Goal: Task Accomplishment & Management: Manage account settings

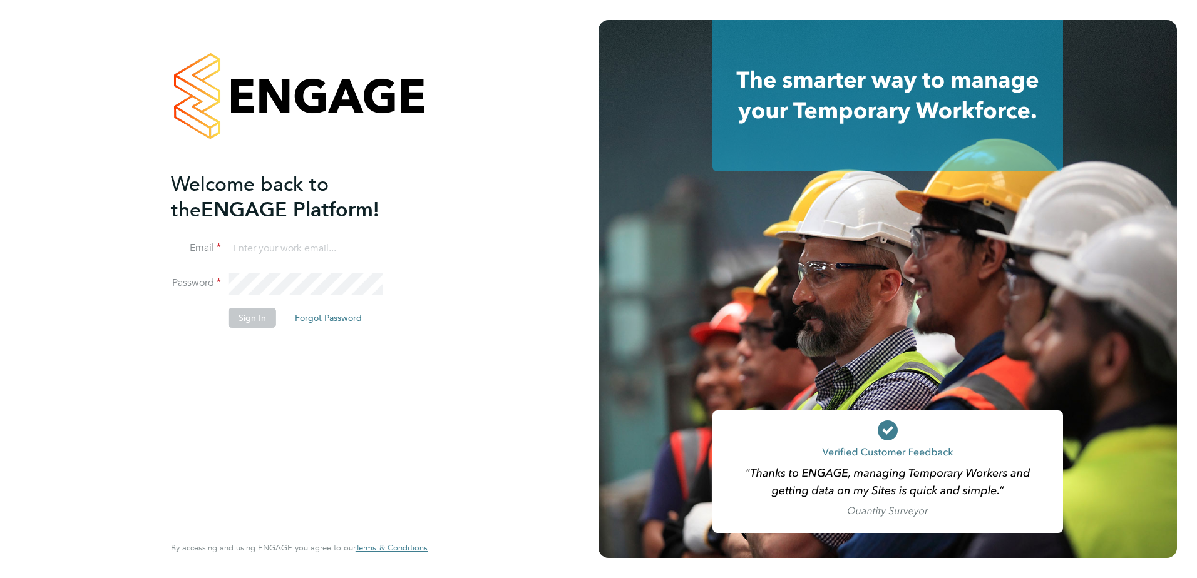
click at [267, 251] on input at bounding box center [305, 249] width 155 height 23
type input "Samantha.Bolshaw@vistry.co.uk"
click at [263, 317] on button "Sign In" at bounding box center [252, 318] width 48 height 20
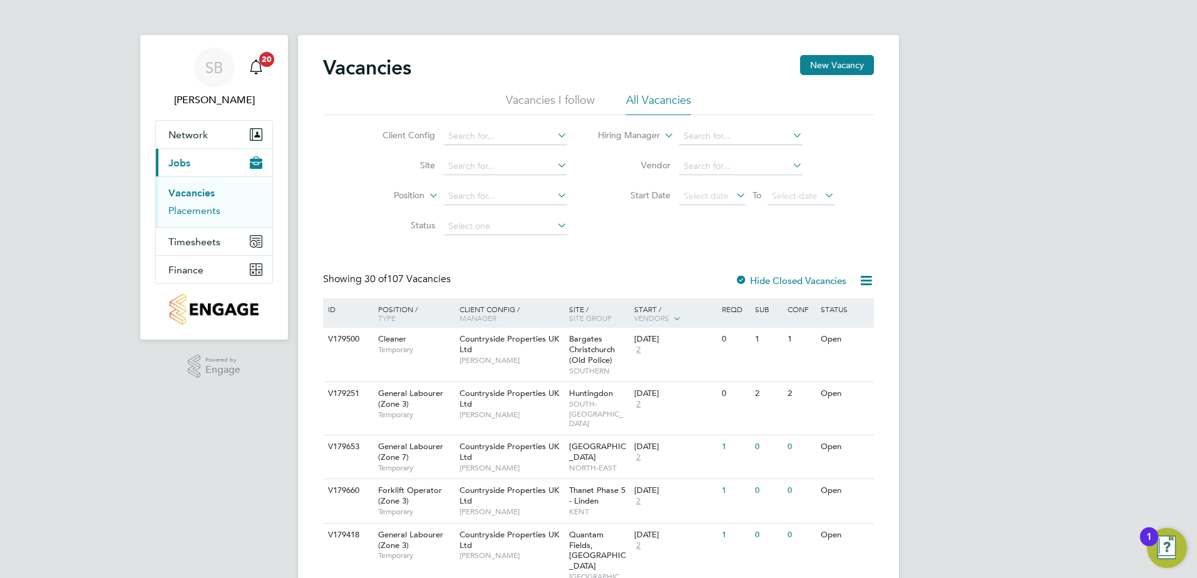
click at [187, 208] on link "Placements" at bounding box center [194, 211] width 52 height 12
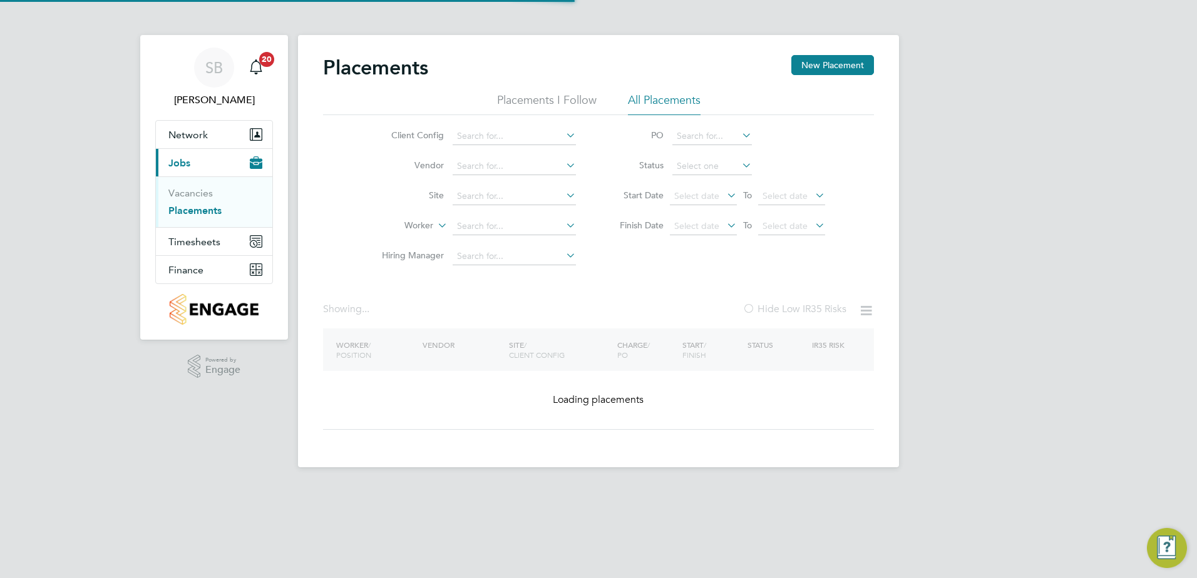
click at [483, 217] on li "Worker" at bounding box center [473, 227] width 235 height 30
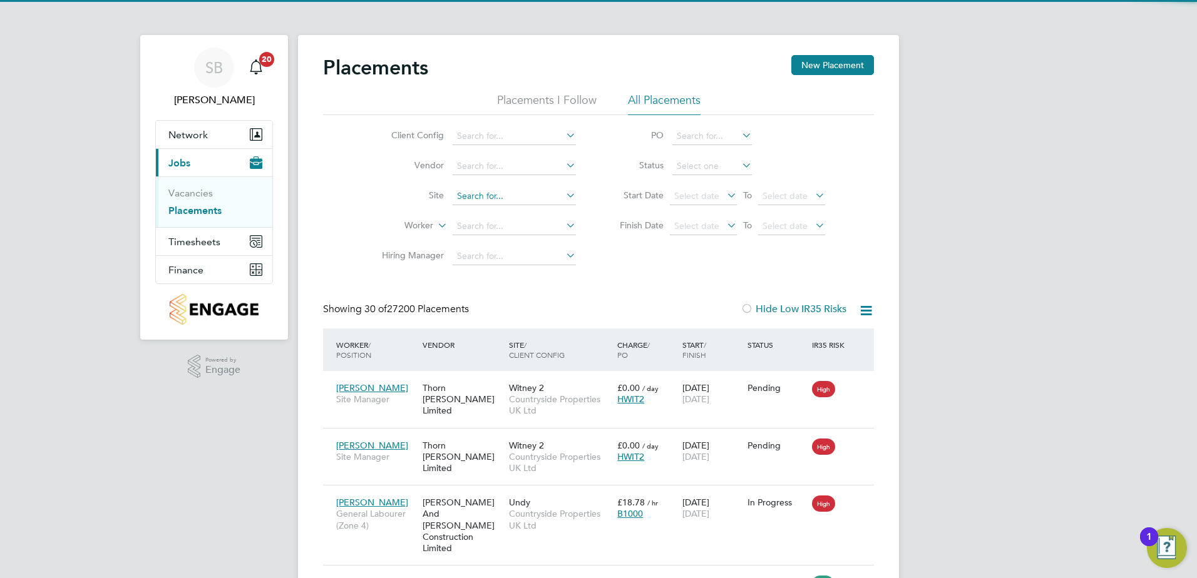
click at [475, 194] on input at bounding box center [513, 197] width 123 height 18
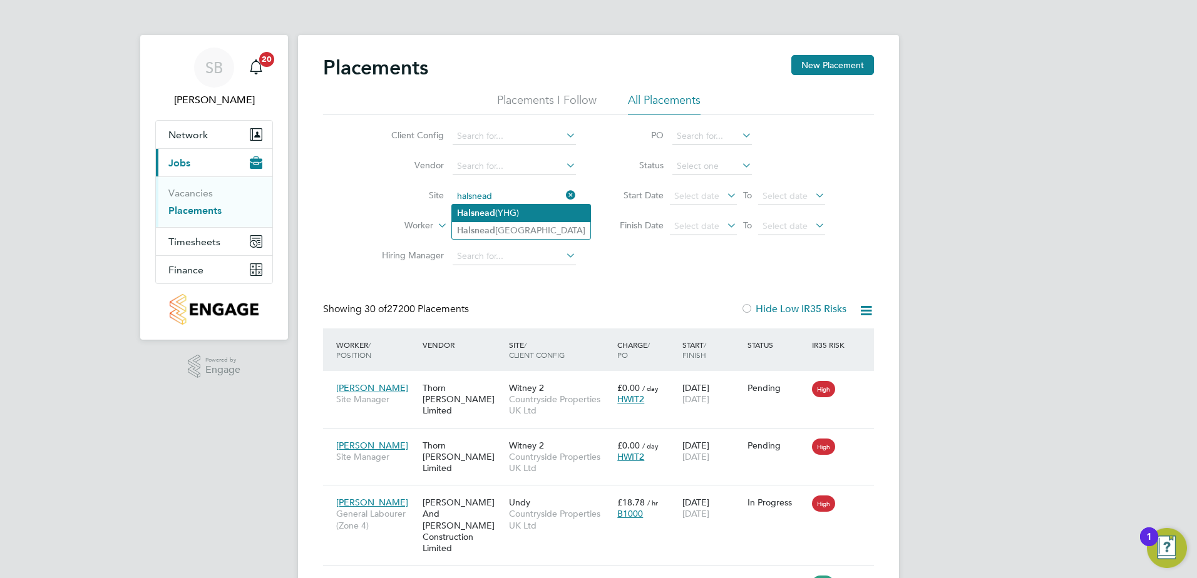
click at [483, 214] on b "Halsnead" at bounding box center [476, 213] width 38 height 11
type input "Halsnead (YHG)"
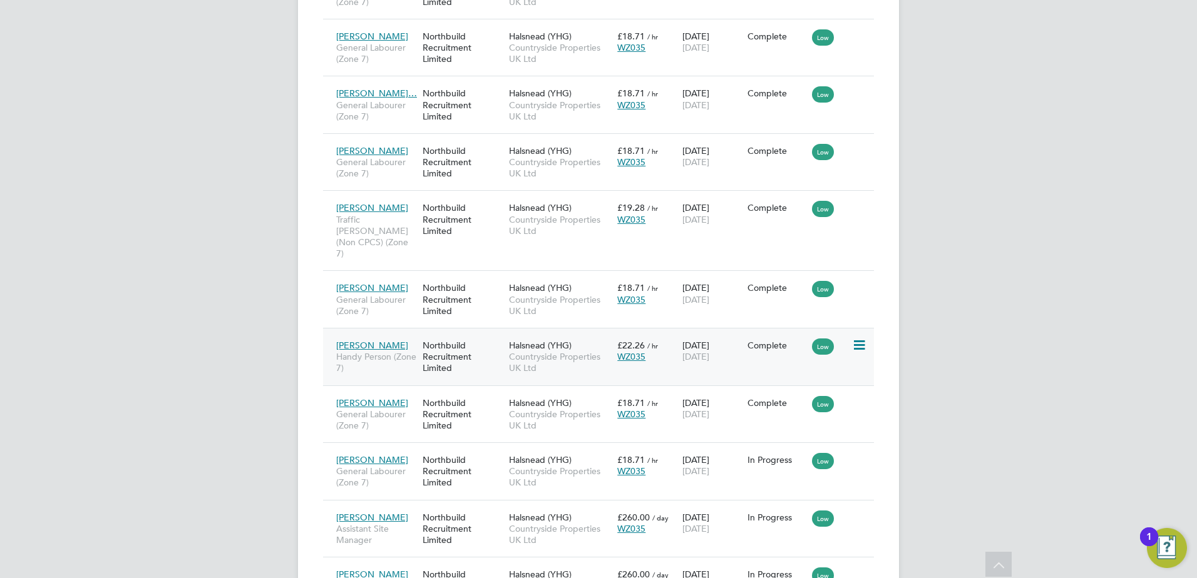
click at [653, 328] on div "[PERSON_NAME] Handy Person (Zone 7) Northbuild Recruitment Limited Halsnead (YH…" at bounding box center [598, 357] width 551 height 58
click at [639, 328] on div "[PERSON_NAME] Handy Person (Zone 7) Northbuild Recruitment Limited Halsnead (YH…" at bounding box center [598, 357] width 551 height 58
click at [705, 334] on div "[DATE] [DATE]" at bounding box center [711, 351] width 65 height 35
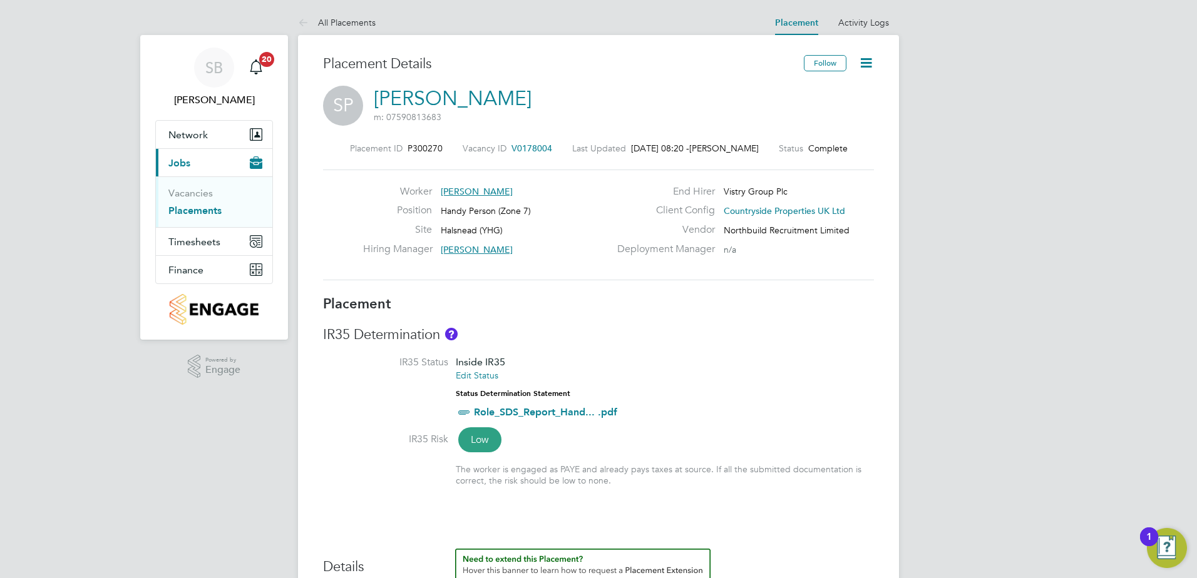
click at [859, 61] on icon at bounding box center [866, 63] width 16 height 16
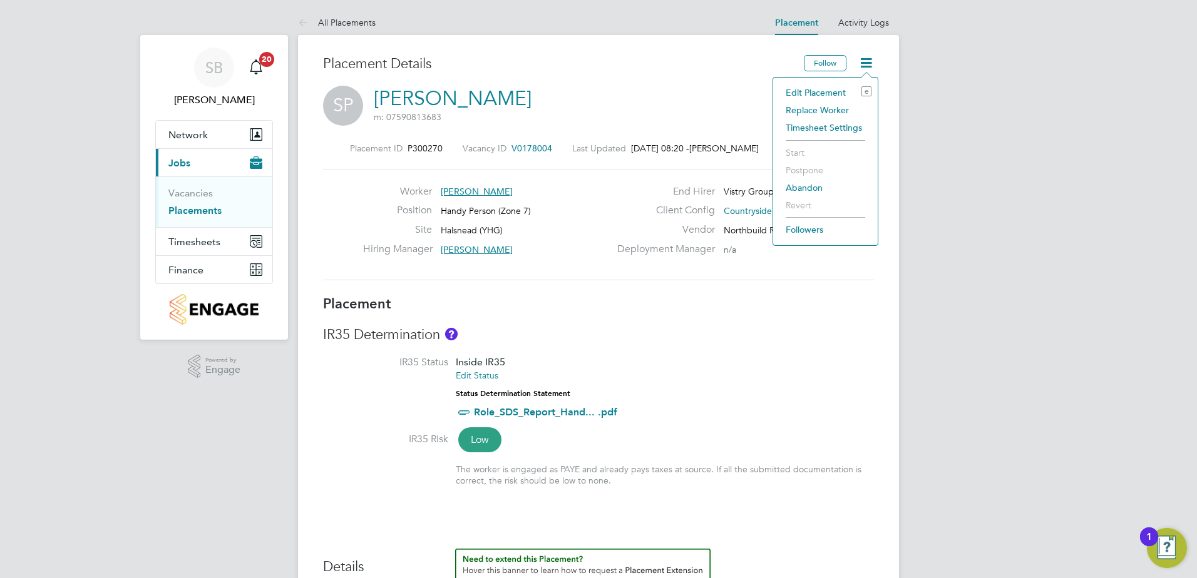
click at [824, 95] on li "Edit Placement e" at bounding box center [825, 93] width 92 height 18
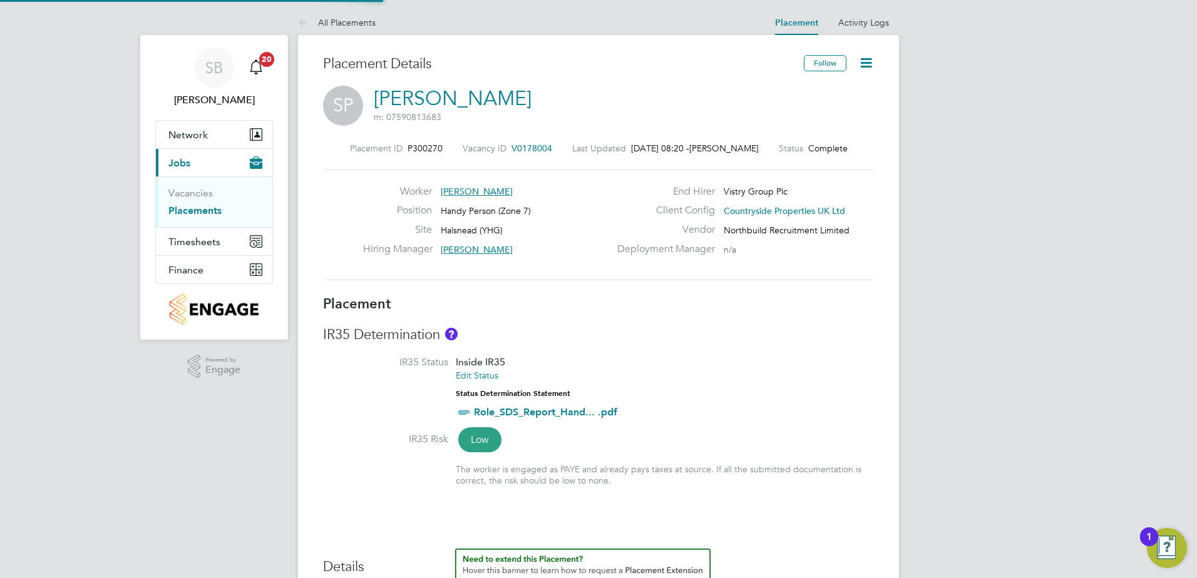
type input "Stuart Whittaker"
type input "Lee Roche"
type input "[DATE]"
type input "07:30"
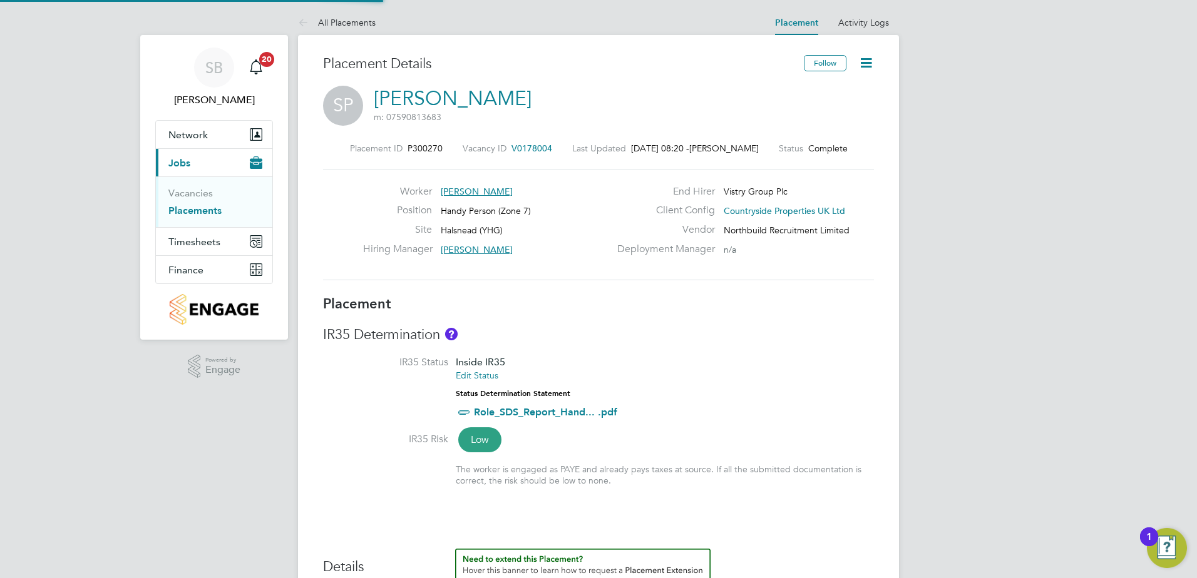
type input "16:30"
type input "CAN-96786986"
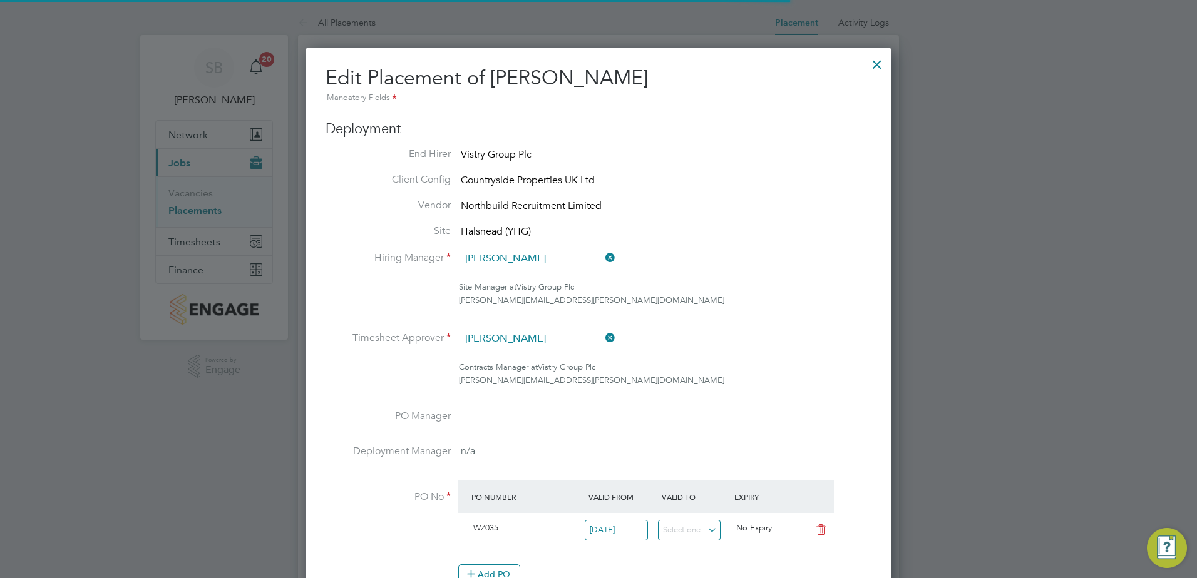
scroll to position [6, 6]
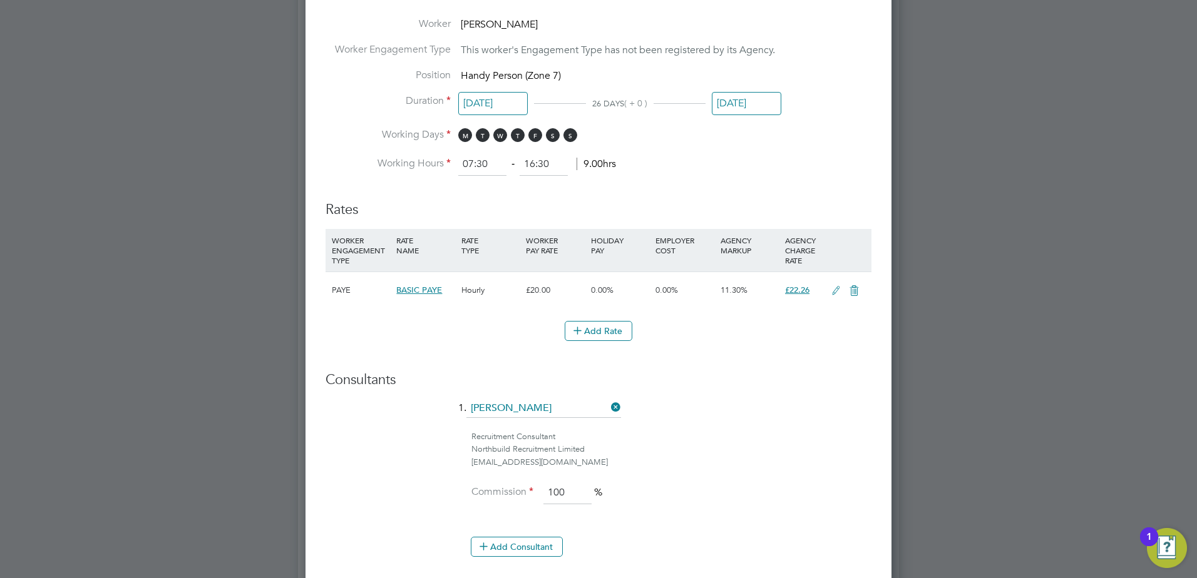
click at [737, 110] on input "[DATE]" at bounding box center [746, 103] width 69 height 23
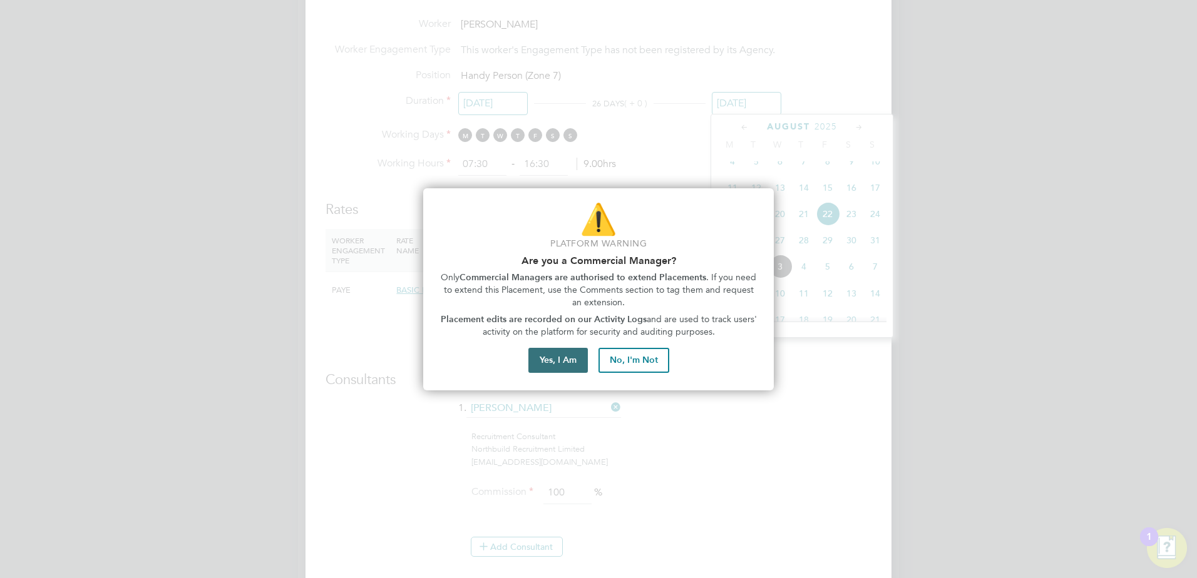
click at [563, 352] on button "Yes, I Am" at bounding box center [557, 360] width 59 height 25
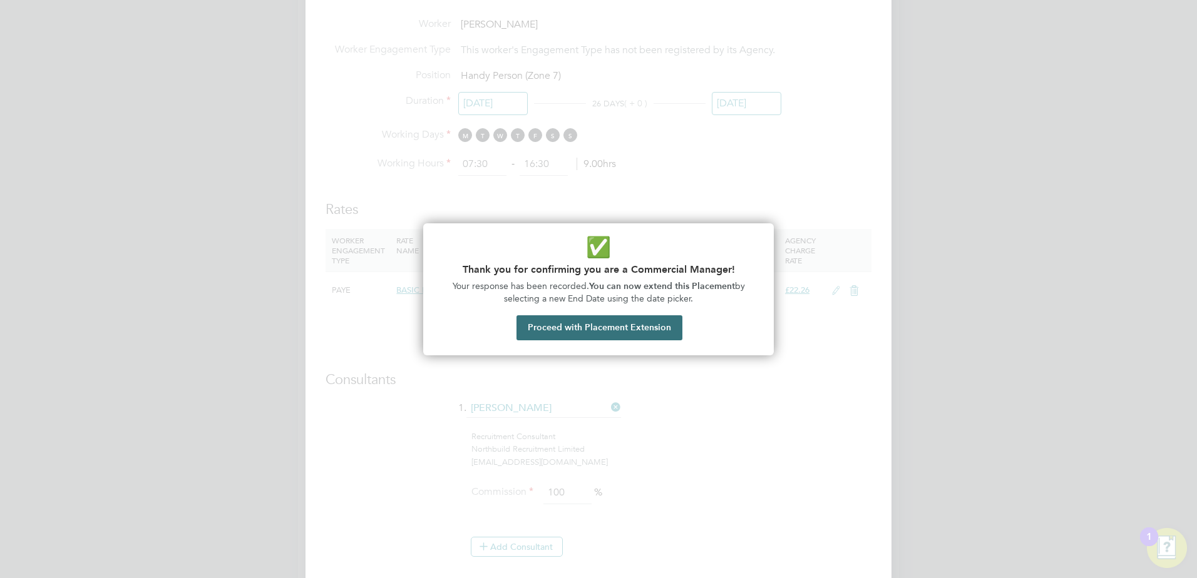
click at [546, 327] on button "Proceed with Placement Extension" at bounding box center [599, 327] width 166 height 25
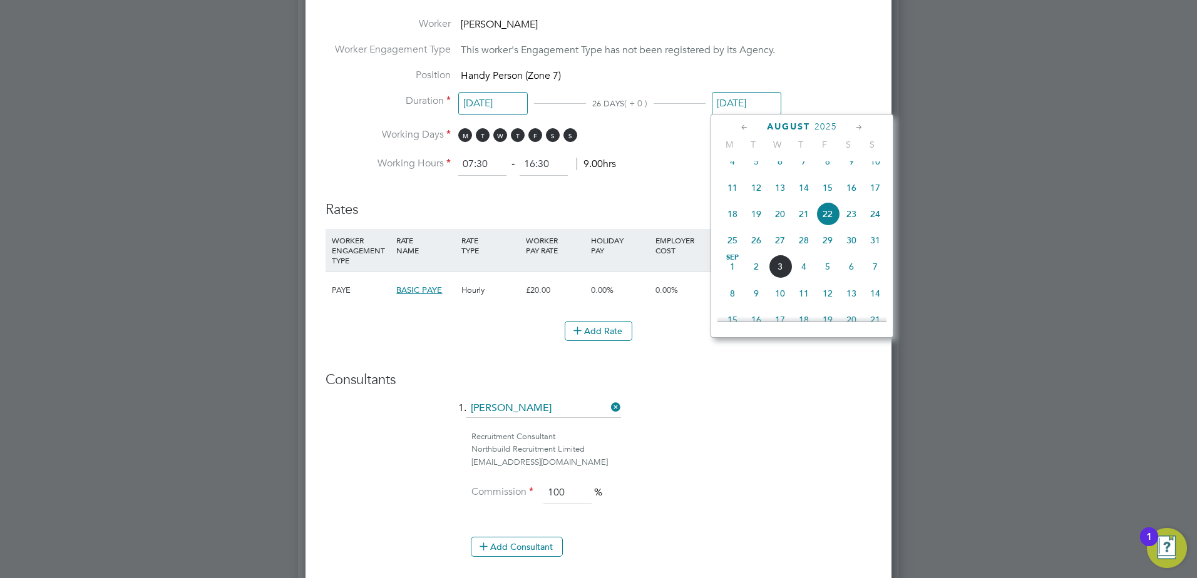
click at [826, 277] on span "5" at bounding box center [827, 267] width 24 height 24
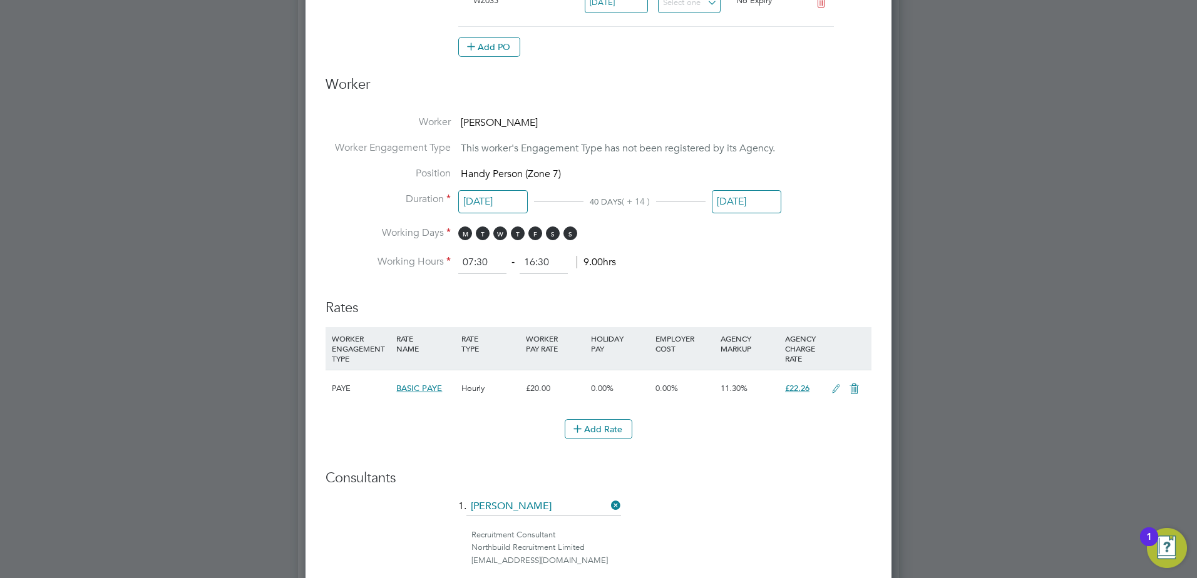
click at [744, 196] on input "[DATE]" at bounding box center [746, 201] width 69 height 23
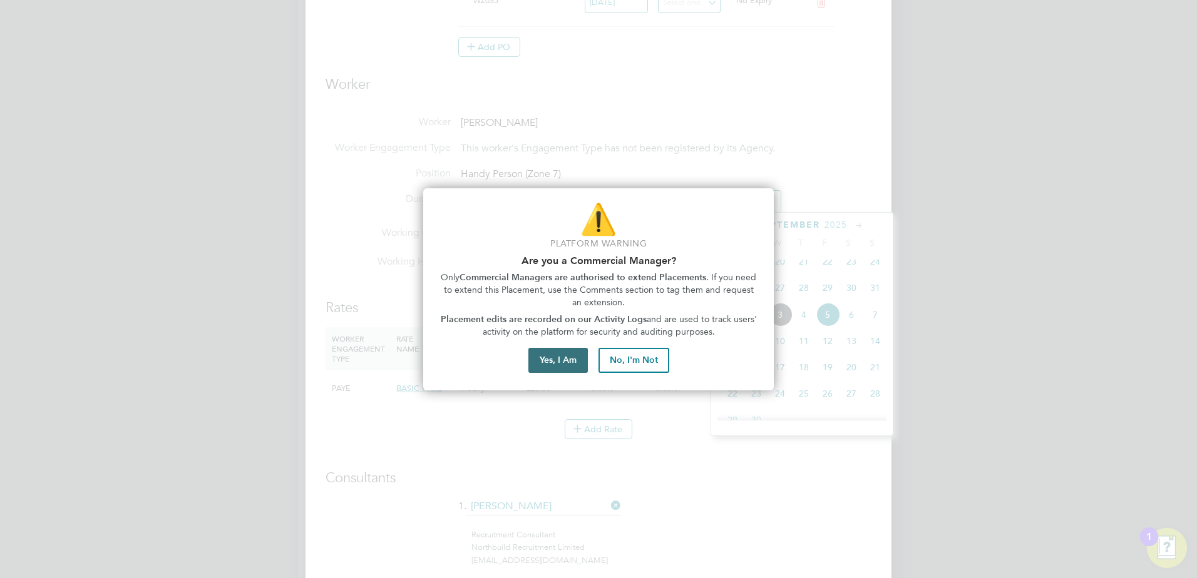
click at [561, 359] on button "Yes, I Am" at bounding box center [557, 360] width 59 height 25
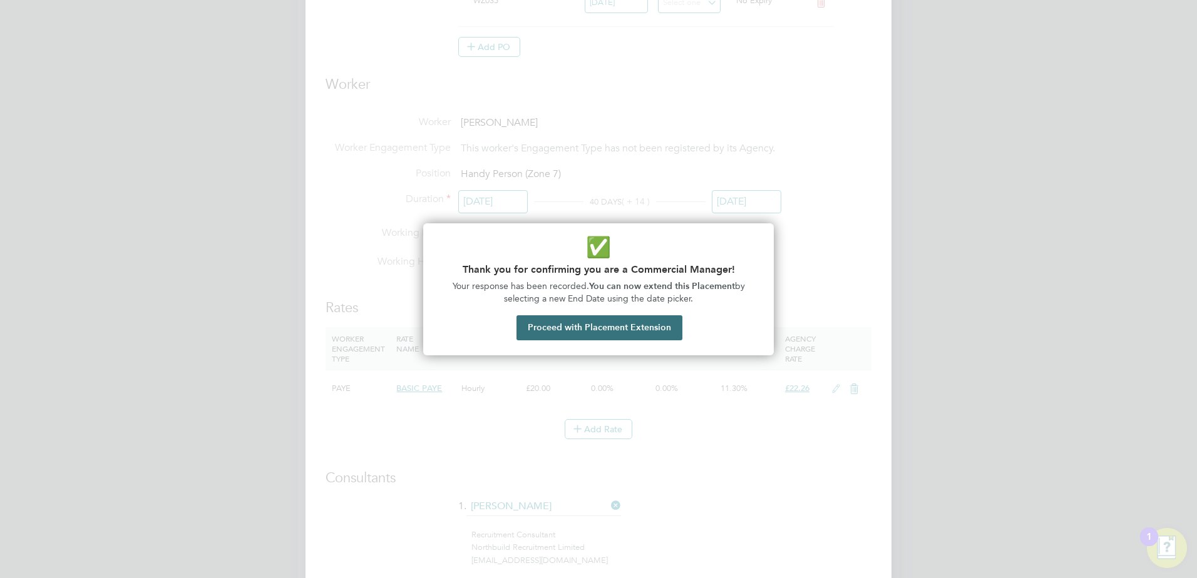
click at [611, 331] on button "Proceed with Placement Extension" at bounding box center [599, 327] width 166 height 25
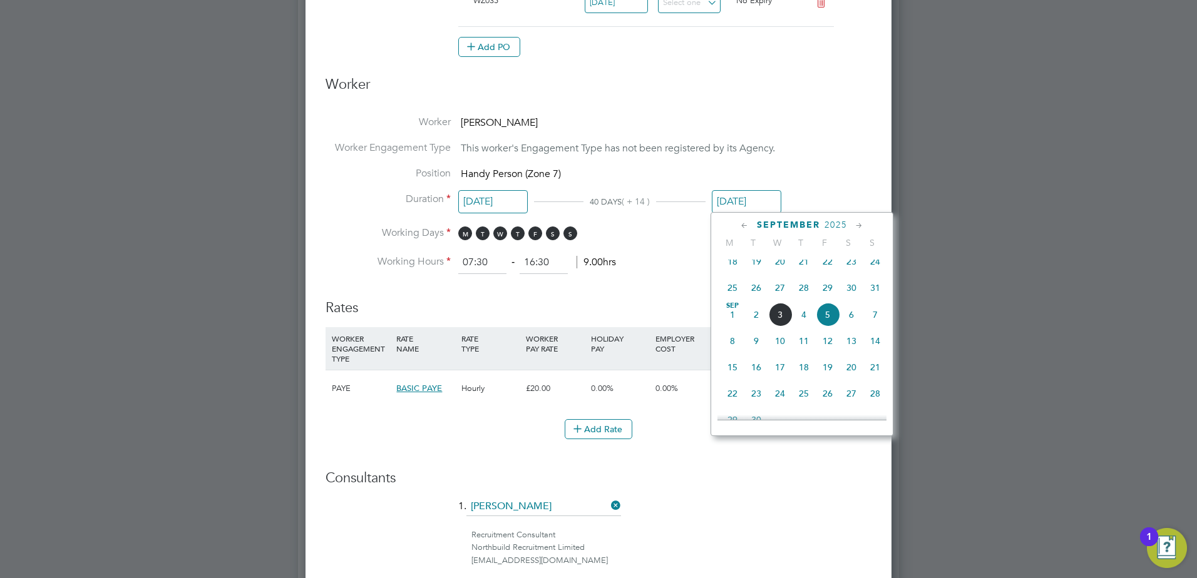
click at [827, 349] on span "12" at bounding box center [827, 341] width 24 height 24
type input "[DATE]"
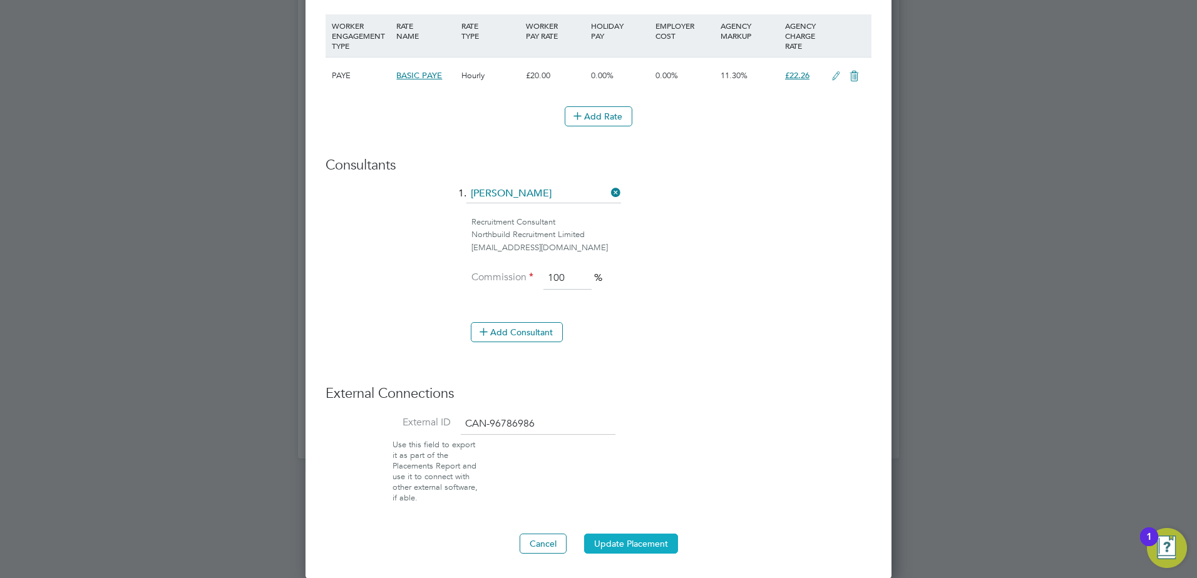
click at [615, 543] on button "Update Placement" at bounding box center [631, 544] width 94 height 20
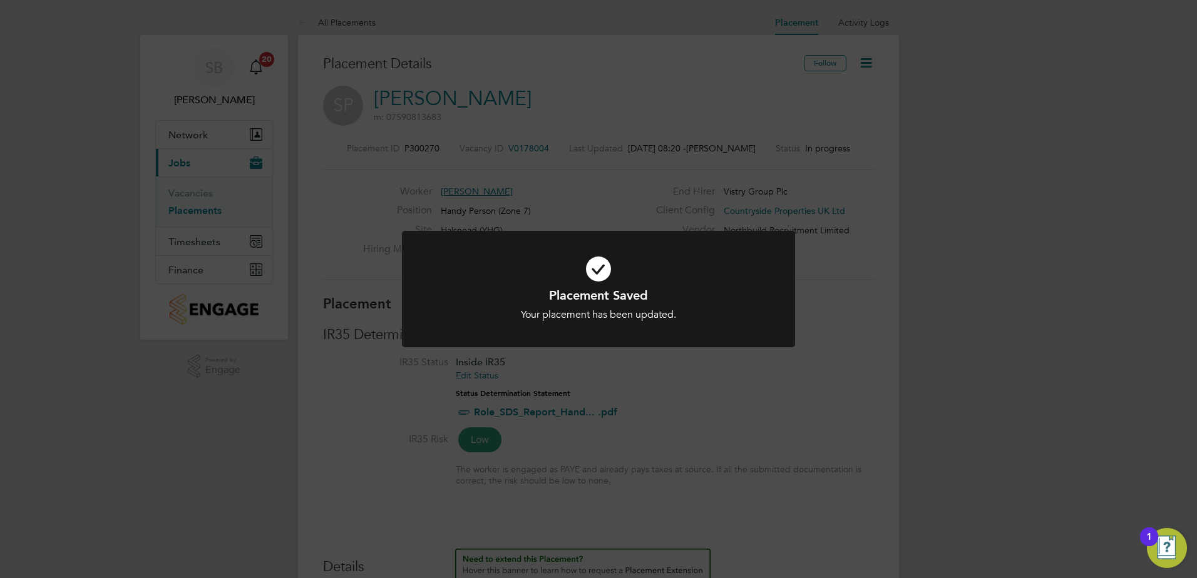
click at [612, 379] on div "Placement Saved Your placement has been updated. Cancel Okay" at bounding box center [598, 289] width 1197 height 578
